Goal: Information Seeking & Learning: Learn about a topic

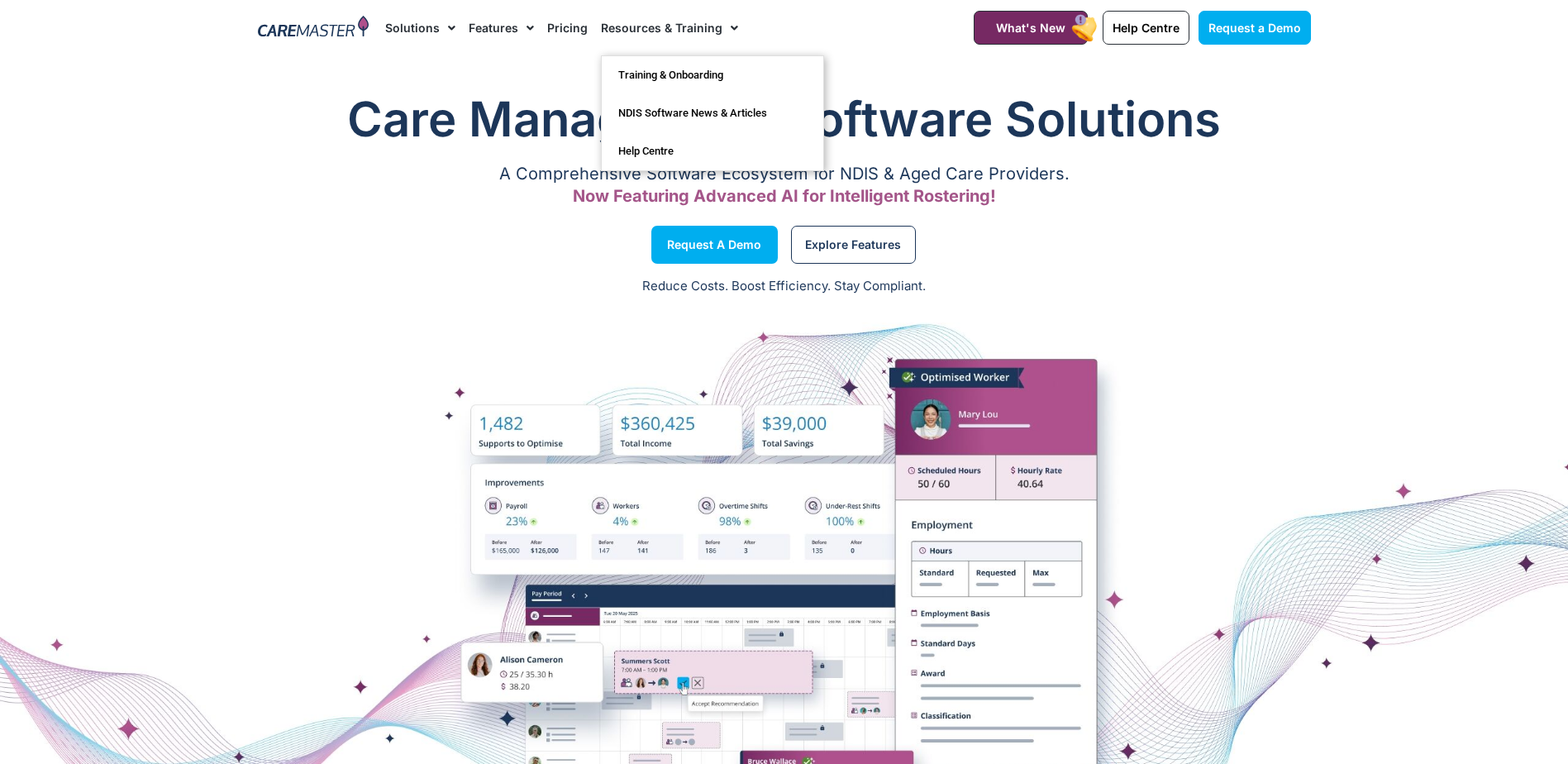
click at [722, 20] on span "Menu" at bounding box center [730, 28] width 16 height 28
click at [621, 140] on link "Help Centre" at bounding box center [712, 151] width 221 height 38
